Goal: Task Accomplishment & Management: Complete application form

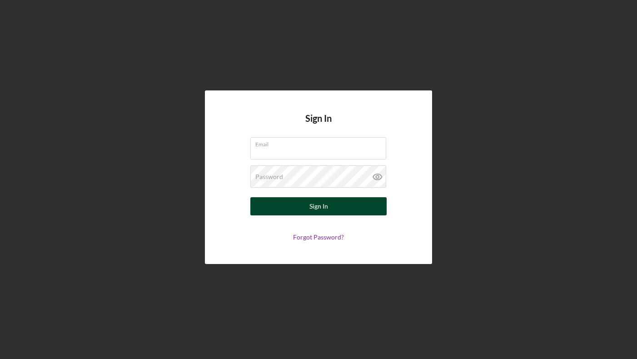
type input "[EMAIL_ADDRESS][DOMAIN_NAME]"
click at [291, 210] on button "Sign In" at bounding box center [318, 206] width 136 height 18
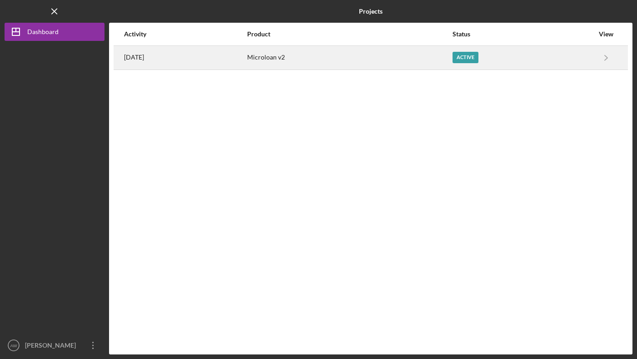
click at [335, 62] on div "Microloan v2" at bounding box center [349, 57] width 205 height 23
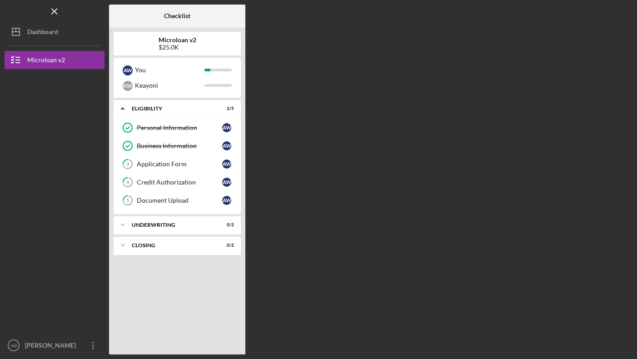
click at [185, 45] on div "$25.0K" at bounding box center [178, 47] width 38 height 7
click at [64, 62] on div "Microloan v2" at bounding box center [46, 61] width 38 height 20
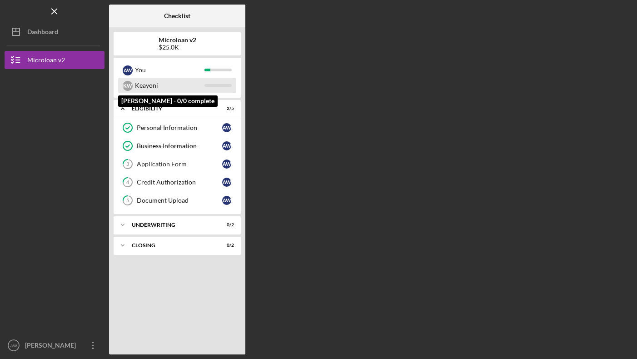
click at [180, 88] on div "Keayoni" at bounding box center [170, 85] width 70 height 15
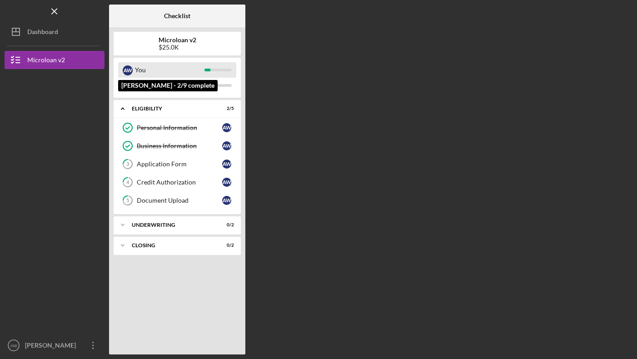
click at [182, 73] on div "You" at bounding box center [170, 69] width 70 height 15
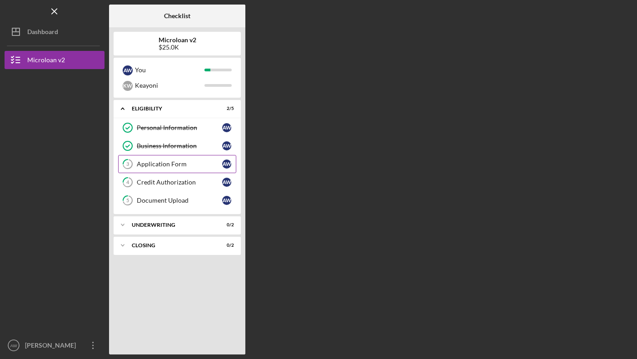
click at [184, 165] on div "Application Form" at bounding box center [179, 163] width 85 height 7
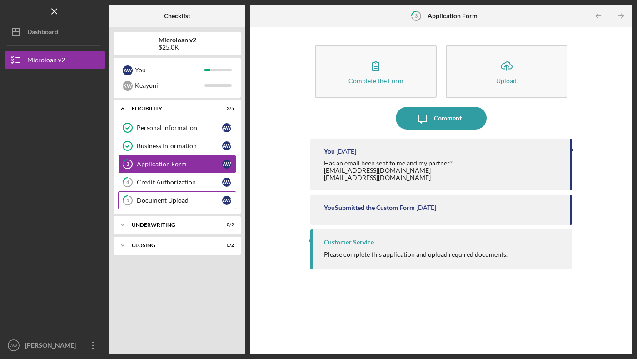
click at [190, 199] on div "Document Upload" at bounding box center [179, 200] width 85 height 7
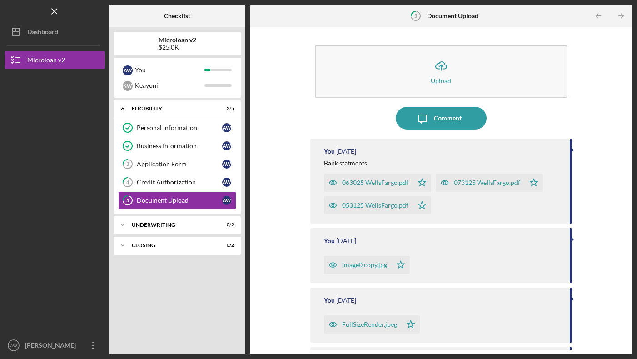
click at [280, 224] on div "Icon/Upload Upload Icon/Message Comment You [DATE] Bank statments 063025 WellsF…" at bounding box center [441, 191] width 374 height 318
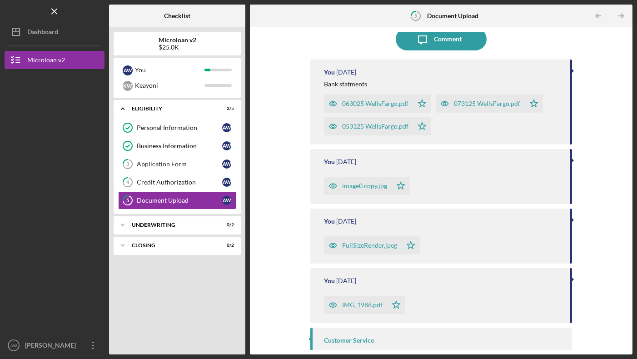
scroll to position [77, 0]
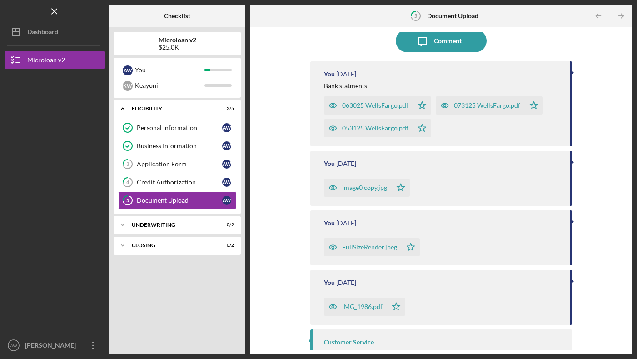
click at [375, 105] on div "063025 WellsFargo.pdf" at bounding box center [375, 105] width 66 height 7
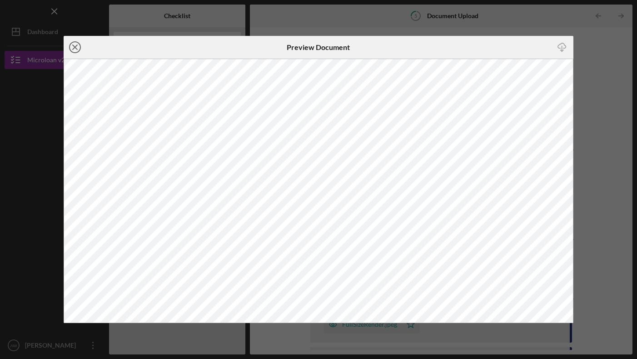
click at [76, 46] on icon "Icon/Close" at bounding box center [75, 47] width 23 height 23
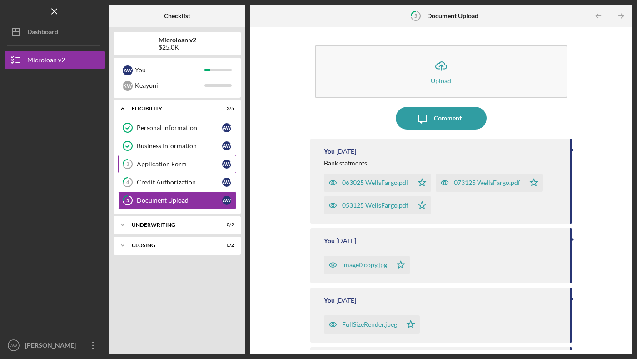
click at [170, 167] on div "Application Form" at bounding box center [179, 163] width 85 height 7
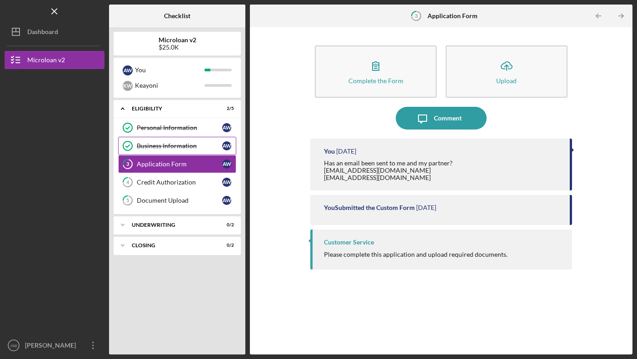
click at [165, 154] on link "Business Information Business Information A W" at bounding box center [177, 146] width 118 height 18
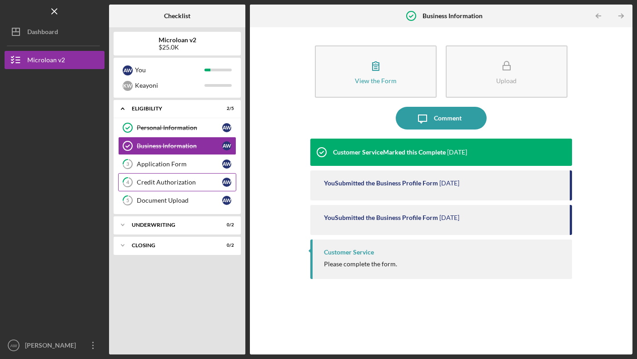
click at [188, 182] on div "Credit Authorization" at bounding box center [179, 182] width 85 height 7
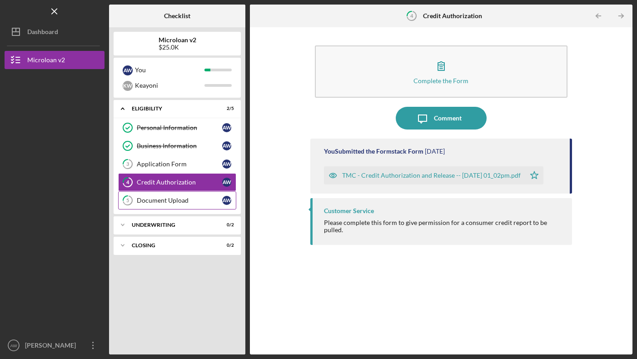
click at [180, 198] on div "Document Upload" at bounding box center [179, 200] width 85 height 7
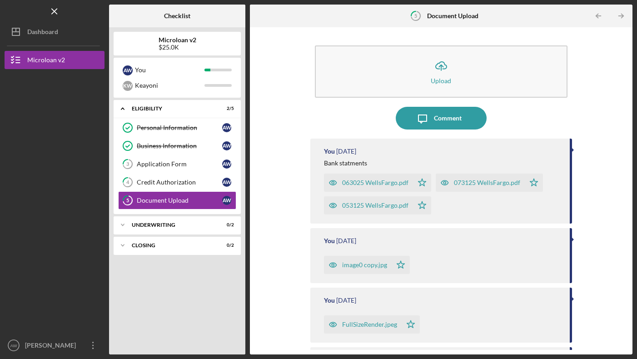
click at [294, 188] on div "Icon/Upload Upload Icon/Message Comment You [DATE] Bank statments 063025 WellsF…" at bounding box center [441, 191] width 374 height 318
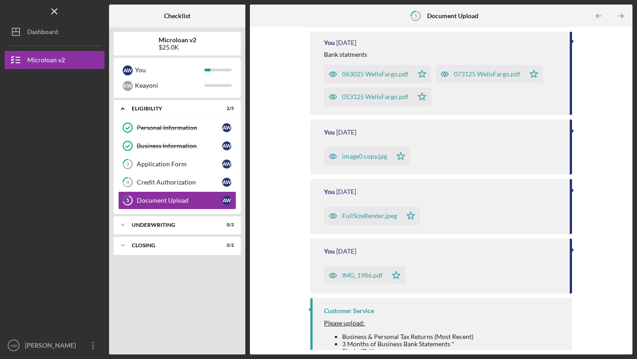
scroll to position [109, 0]
click at [277, 265] on div "Icon/Upload Upload Icon/Message Comment You [DATE] Bank statments 063025 WellsF…" at bounding box center [441, 191] width 374 height 318
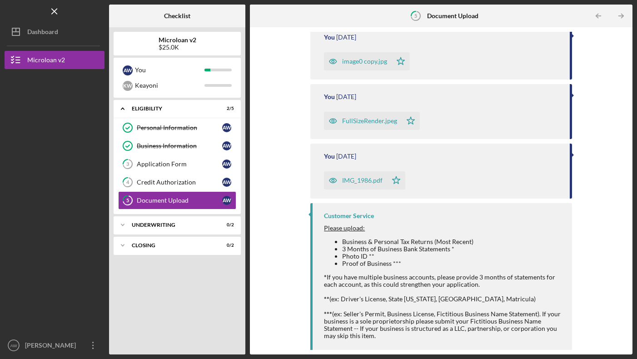
scroll to position [205, 0]
